Goal: Information Seeking & Learning: Obtain resource

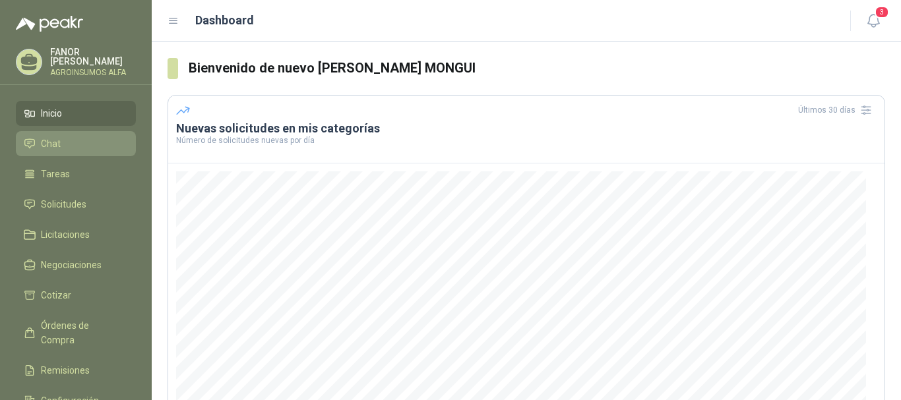
click at [49, 143] on span "Chat" at bounding box center [51, 144] width 20 height 15
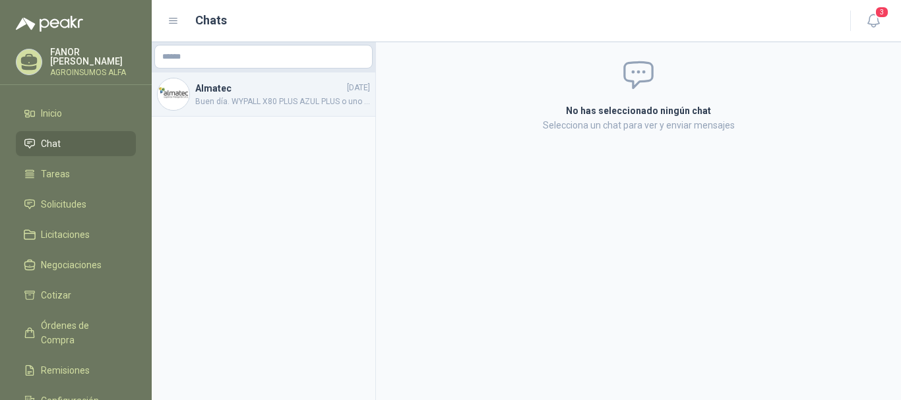
click at [275, 86] on h4 "Almatec" at bounding box center [269, 88] width 149 height 15
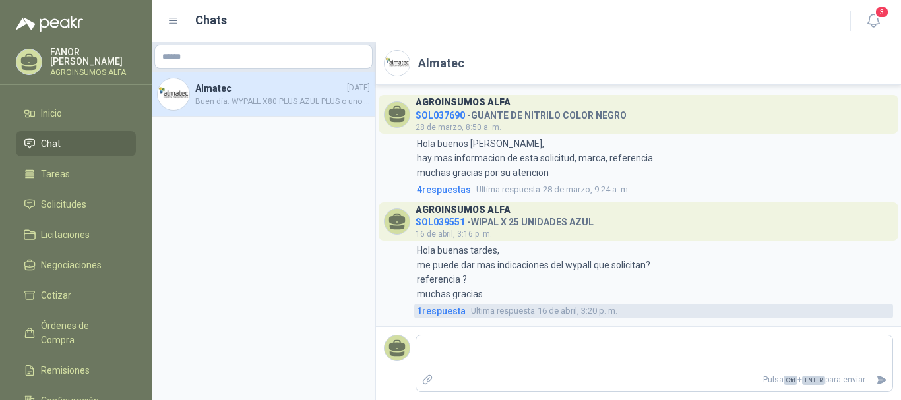
click at [435, 313] on span "1 respuesta" at bounding box center [441, 311] width 49 height 15
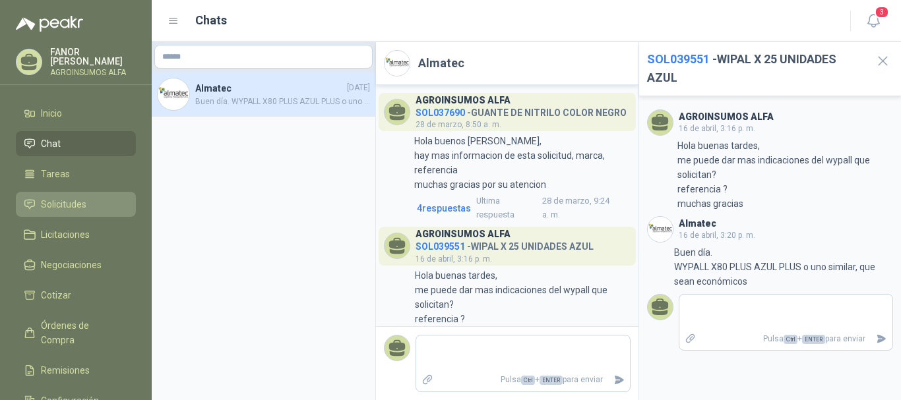
click at [61, 205] on span "Solicitudes" at bounding box center [64, 204] width 46 height 15
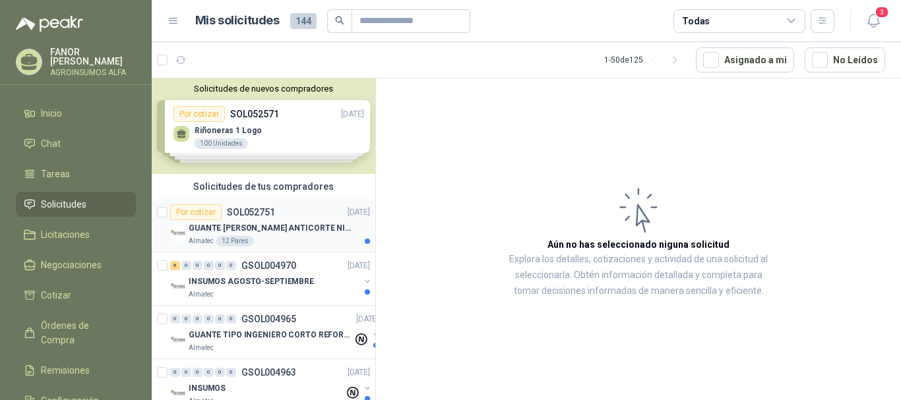
click at [305, 225] on p "GUANTE [PERSON_NAME] ANTICORTE NIV 5 TALLA L" at bounding box center [271, 228] width 164 height 13
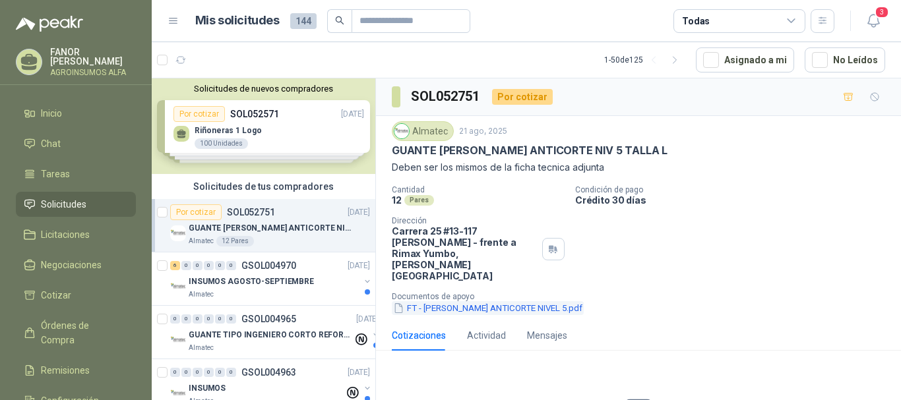
click at [474, 302] on button "FT - [PERSON_NAME] ANTICORTE NIVEL 5.pdf" at bounding box center [488, 309] width 192 height 14
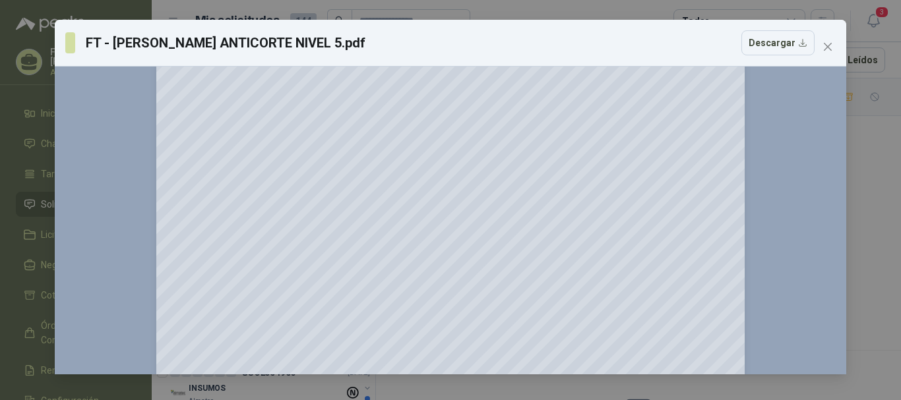
scroll to position [282, 0]
click at [755, 49] on button "Descargar" at bounding box center [778, 42] width 73 height 25
